Goal: Transaction & Acquisition: Purchase product/service

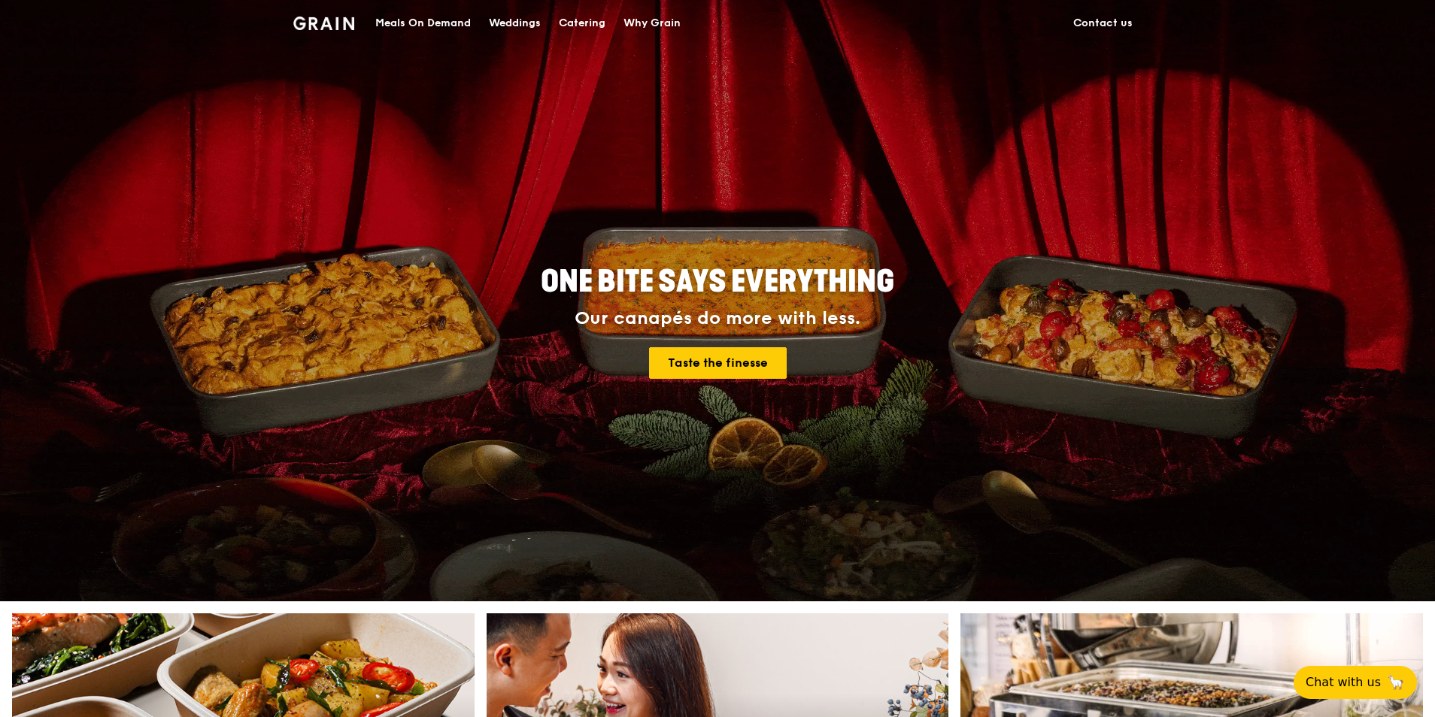
click at [420, 22] on div "Meals On Demand" at bounding box center [423, 23] width 96 height 45
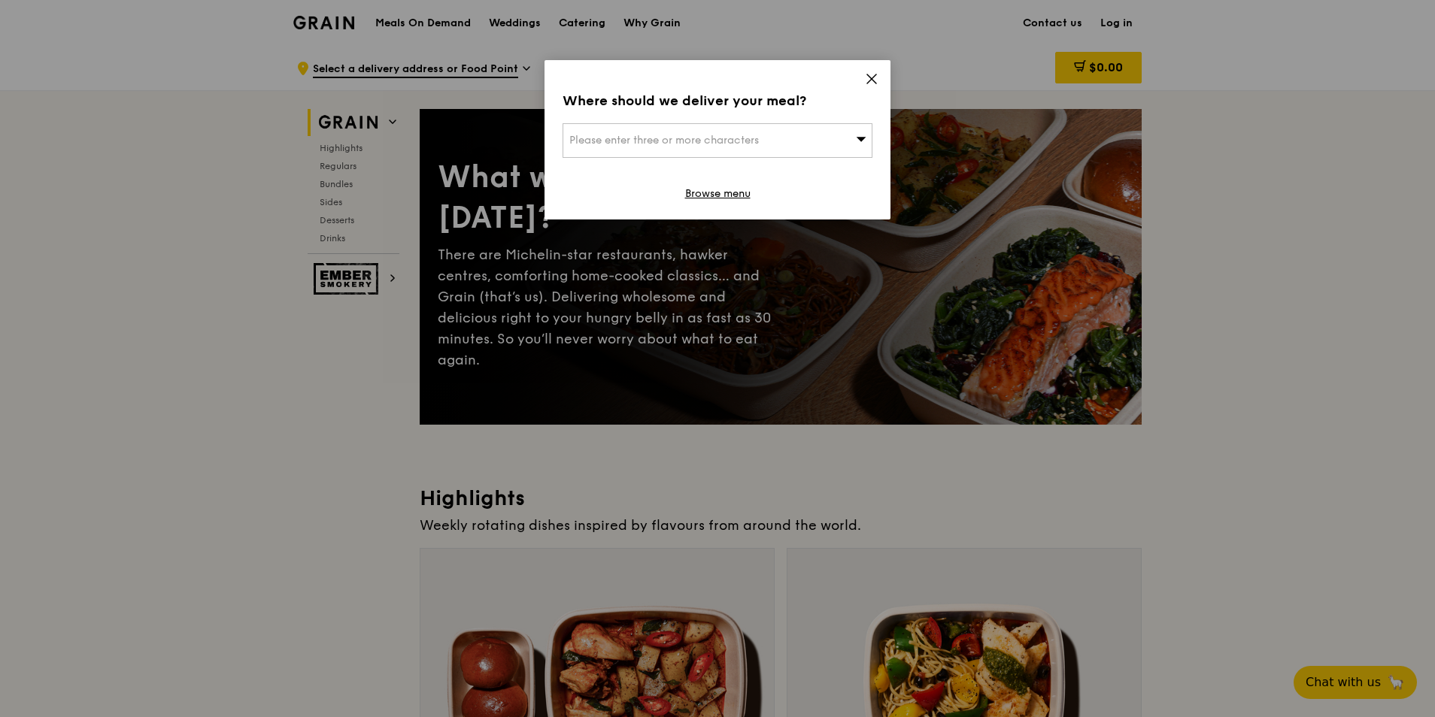
click at [871, 80] on icon at bounding box center [871, 78] width 9 height 9
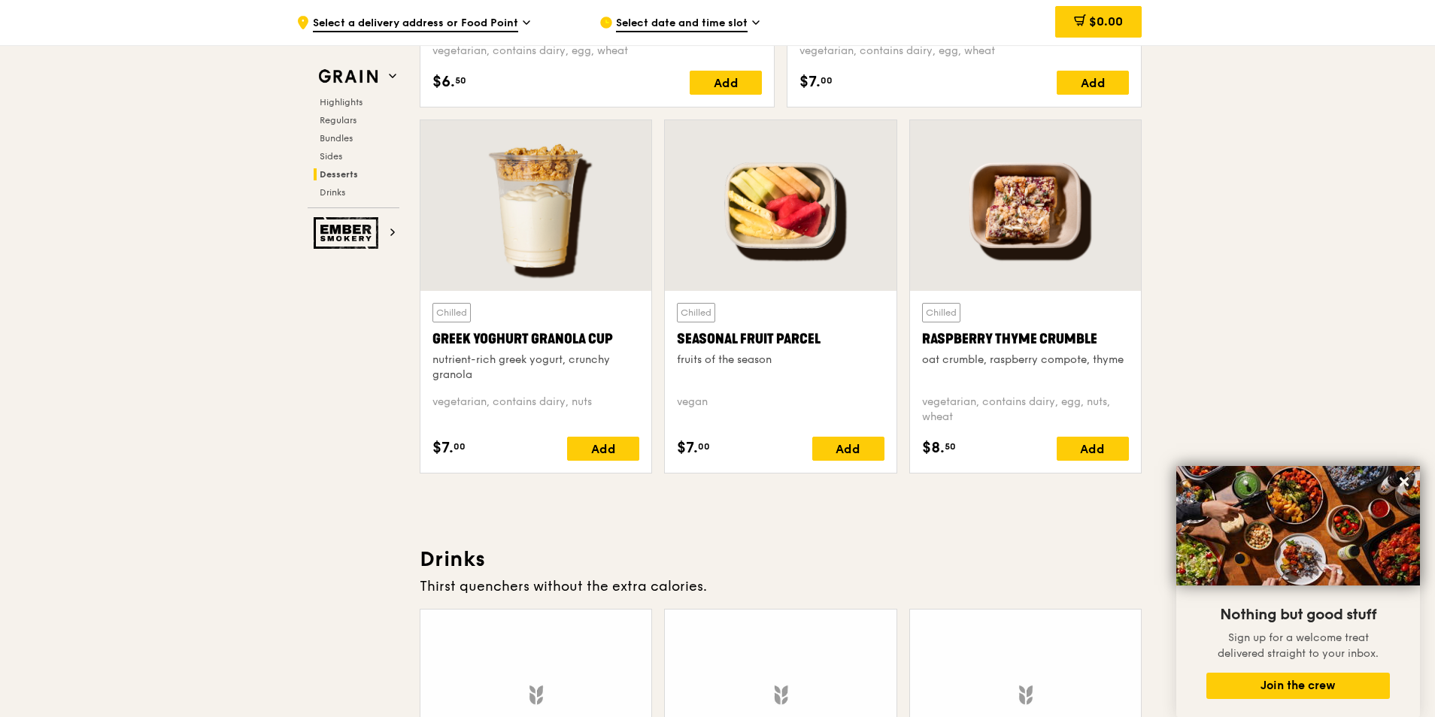
scroll to position [5039, 0]
